Goal: Task Accomplishment & Management: Manage account settings

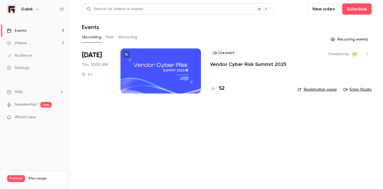
click at [243, 66] on p "Vendor Cyber Risk Summit 2025" at bounding box center [248, 64] width 76 height 7
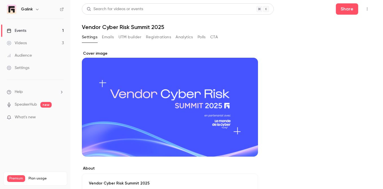
click at [161, 38] on button "Registrations" at bounding box center [158, 37] width 25 height 9
